Goal: Task Accomplishment & Management: Complete application form

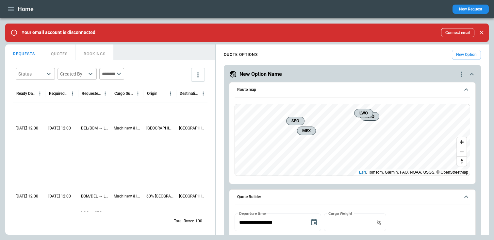
click at [63, 55] on button "QUOTES" at bounding box center [59, 52] width 33 height 16
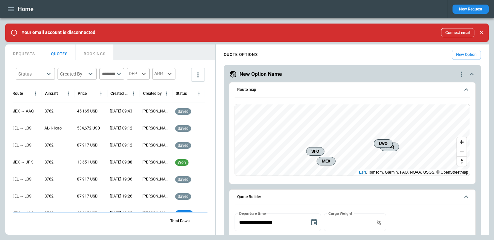
scroll to position [0, 72]
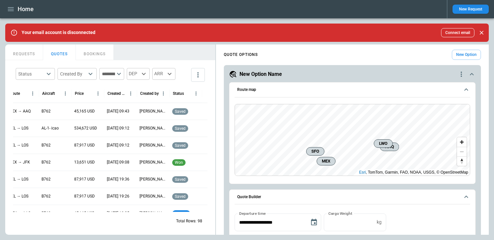
click at [464, 9] on button "New Request" at bounding box center [470, 9] width 36 height 9
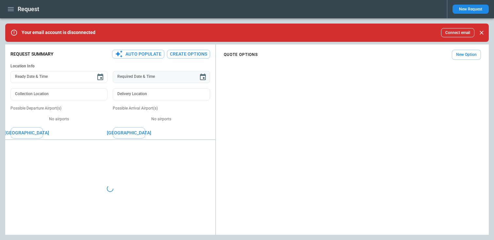
type textarea "*"
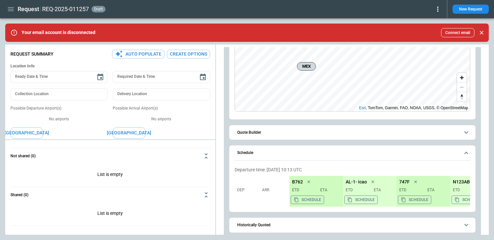
scroll to position [71, 0]
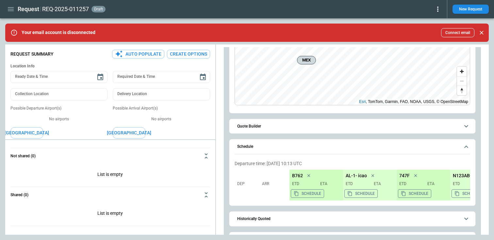
click at [260, 132] on button "Quote Builder" at bounding box center [353, 126] width 236 height 15
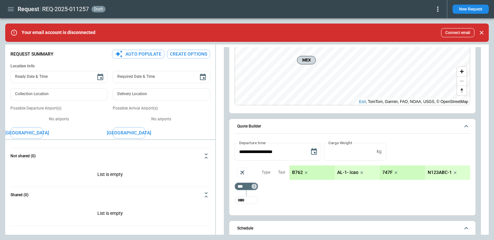
click at [249, 199] on input "Too short" at bounding box center [246, 200] width 21 height 12
type input "***"
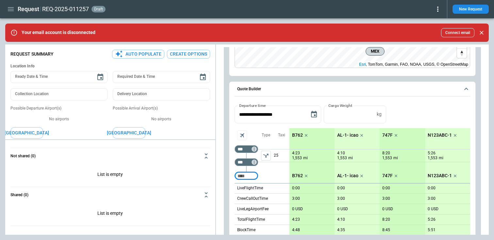
scroll to position [111, 0]
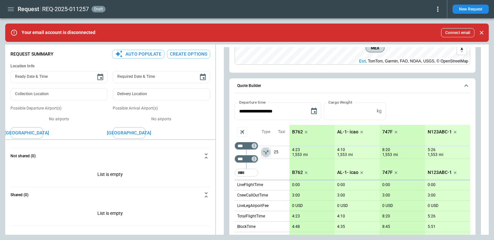
click at [265, 150] on icon "left aligned" at bounding box center [266, 152] width 7 height 7
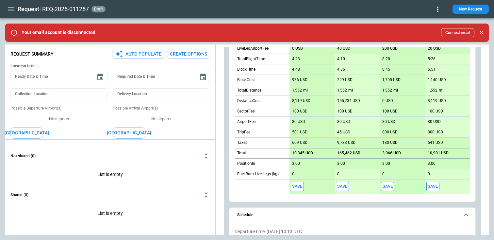
scroll to position [270, 0]
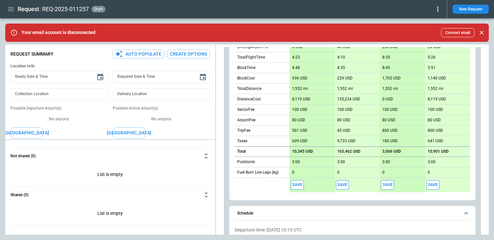
click at [429, 186] on button "Save" at bounding box center [432, 184] width 13 height 9
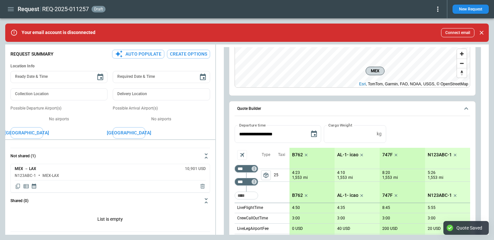
scroll to position [0, 0]
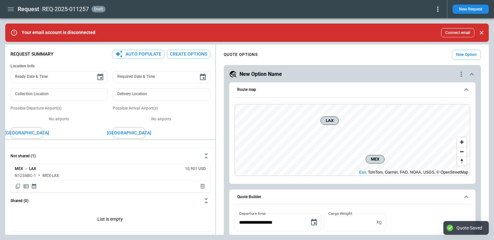
click at [11, 8] on icon "button" at bounding box center [11, 9] width 8 height 8
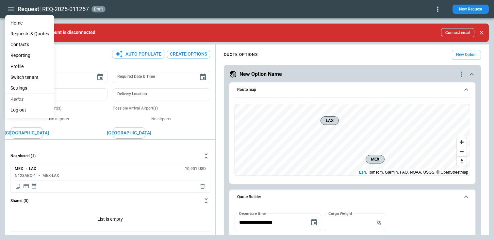
click at [150, 17] on div at bounding box center [247, 120] width 494 height 240
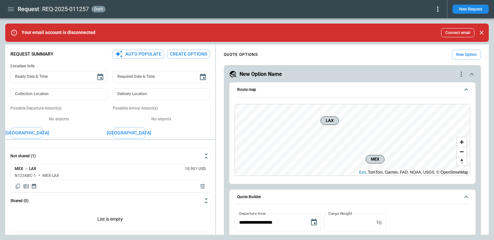
click at [432, 10] on div "REQ-2025-011257 draft" at bounding box center [241, 9] width 399 height 8
click at [438, 10] on icon at bounding box center [438, 9] width 8 height 8
click at [430, 38] on button "Decline" at bounding box center [430, 38] width 22 height 9
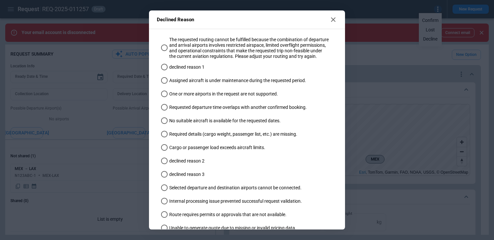
click at [230, 47] on span "The requested routing cannot be fulfilled because the combination of departure …" at bounding box center [249, 48] width 160 height 23
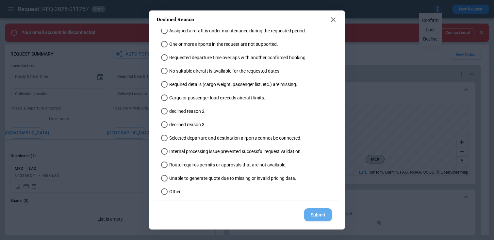
click at [323, 214] on button "Submit" at bounding box center [318, 214] width 28 height 13
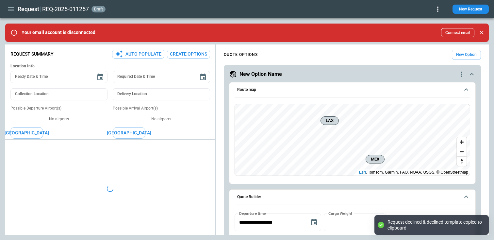
type textarea "*"
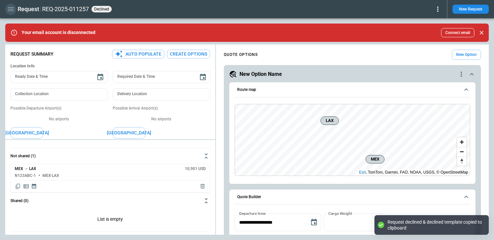
click at [9, 9] on icon "button" at bounding box center [11, 9] width 6 height 4
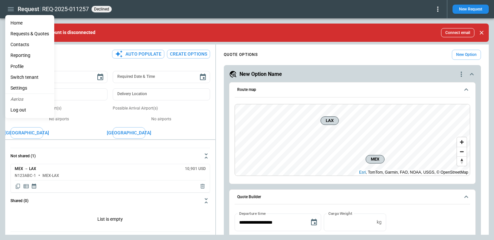
click at [19, 32] on Quotes "Requests & Quotes" at bounding box center [29, 33] width 49 height 11
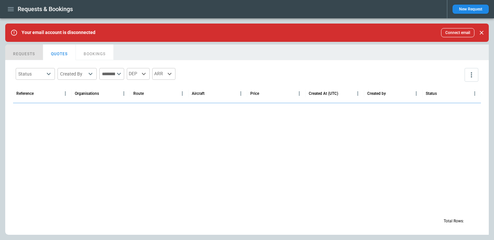
click at [30, 55] on button "REQUESTS" at bounding box center [24, 52] width 38 height 16
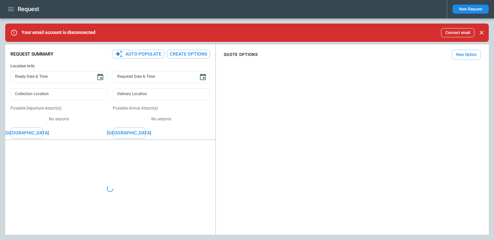
type textarea "*"
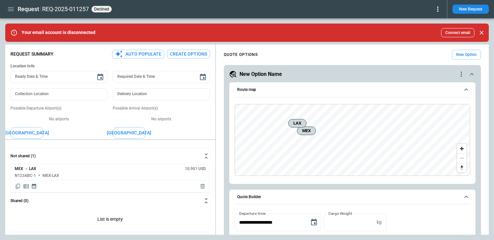
click at [13, 9] on icon "button" at bounding box center [11, 9] width 6 height 4
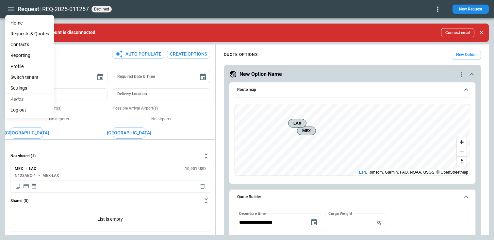
click at [28, 36] on Quotes "Requests & Quotes" at bounding box center [29, 33] width 49 height 11
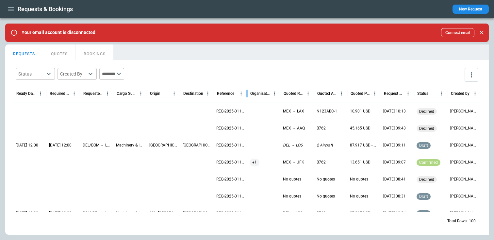
click at [246, 91] on div at bounding box center [246, 93] width 3 height 18
click at [471, 73] on icon "more" at bounding box center [471, 74] width 1 height 5
click at [443, 98] on p "View Settings" at bounding box center [443, 101] width 27 height 6
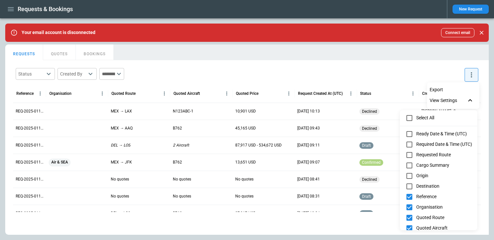
click at [370, 66] on div at bounding box center [247, 120] width 494 height 240
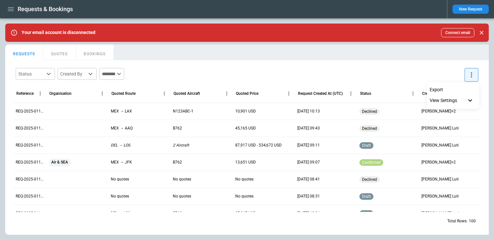
click at [61, 107] on div at bounding box center [247, 120] width 494 height 240
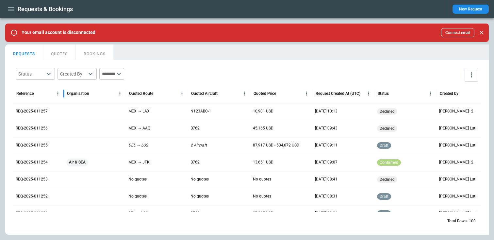
drag, startPoint x: 46, startPoint y: 94, endPoint x: 61, endPoint y: 93, distance: 15.7
click at [62, 93] on div at bounding box center [63, 93] width 3 height 18
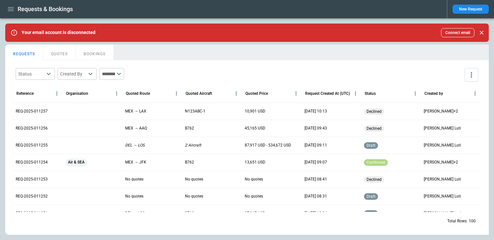
click at [61, 51] on button "QUOTES" at bounding box center [59, 52] width 33 height 16
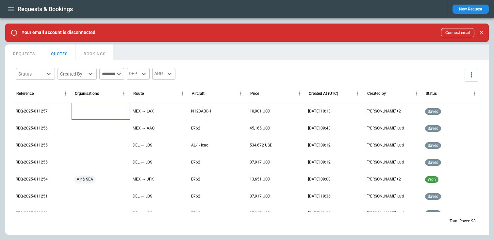
click at [82, 110] on div at bounding box center [101, 111] width 58 height 17
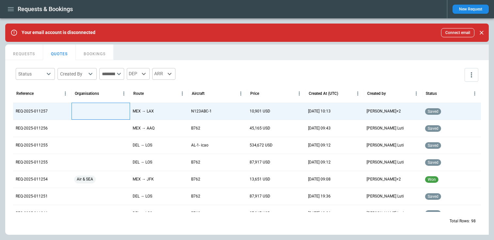
click at [82, 110] on div at bounding box center [101, 111] width 58 height 17
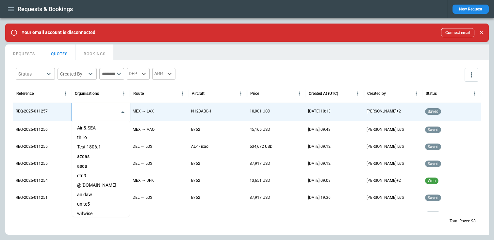
click at [82, 110] on input "text" at bounding box center [96, 111] width 42 height 11
click at [85, 137] on li "tirillo" at bounding box center [101, 137] width 58 height 9
click at [119, 90] on div "Organisations" at bounding box center [97, 93] width 44 height 18
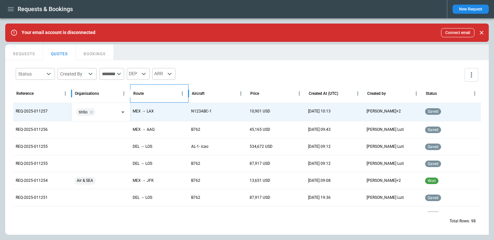
click at [171, 94] on div "Route" at bounding box center [155, 93] width 44 height 18
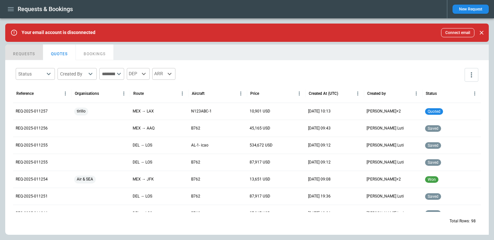
click at [32, 56] on button "REQUESTS" at bounding box center [24, 52] width 38 height 16
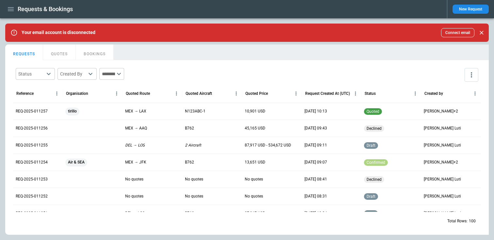
click at [30, 54] on button "REQUESTS" at bounding box center [24, 52] width 38 height 16
